Goal: Navigation & Orientation: Find specific page/section

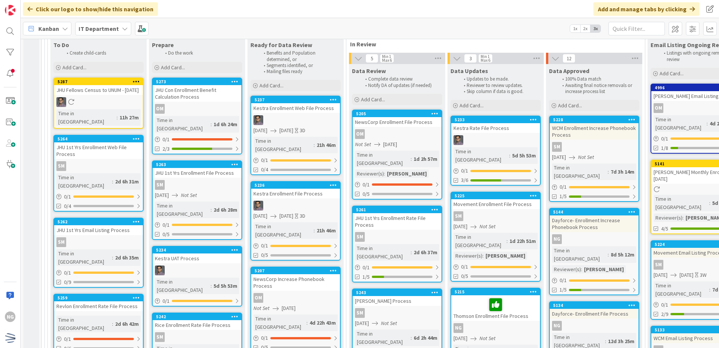
scroll to position [2069, 0]
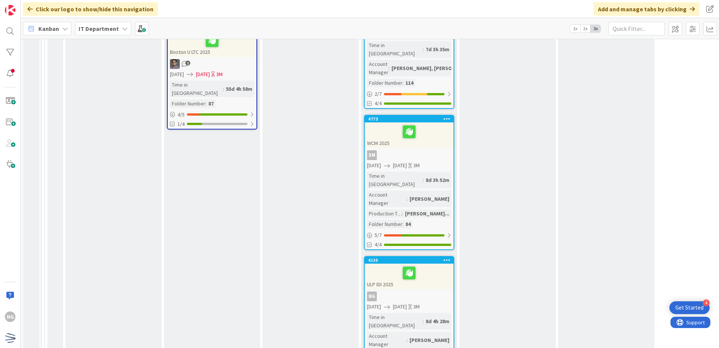
scroll to position [677, 0]
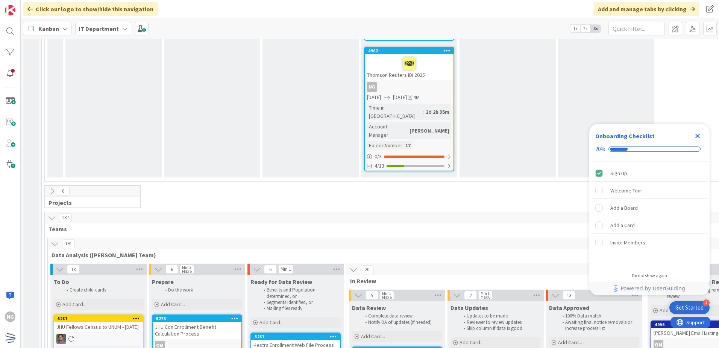
click at [697, 135] on icon "Close Checklist" at bounding box center [698, 136] width 5 height 5
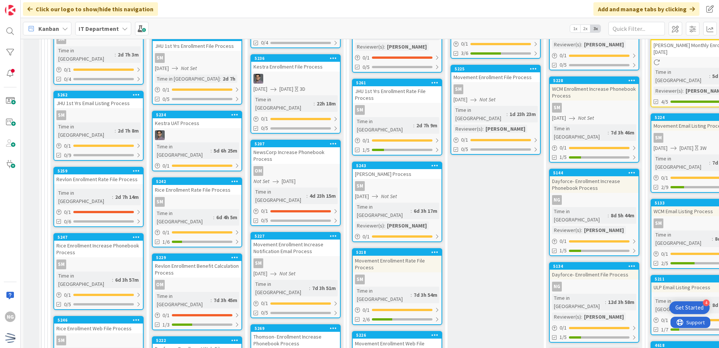
scroll to position [2219, 0]
